Goal: Task Accomplishment & Management: Manage account settings

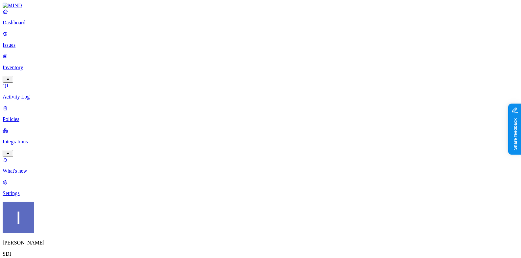
click at [50, 139] on p "Integrations" at bounding box center [261, 142] width 516 height 6
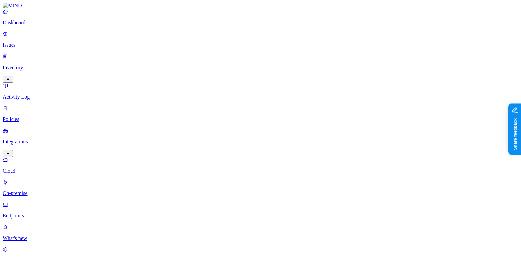
click at [43, 105] on link "Policies" at bounding box center [261, 113] width 516 height 17
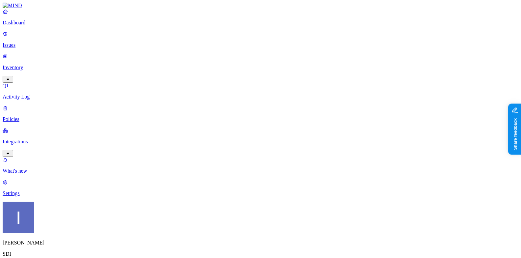
click at [171, 63] on span "Endpoint" at bounding box center [164, 66] width 19 height 6
click at [57, 127] on link "Integrations" at bounding box center [261, 141] width 516 height 28
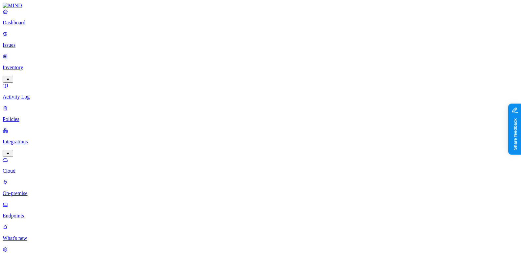
click at [49, 213] on p "Endpoints" at bounding box center [261, 216] width 516 height 6
